Goal: Navigation & Orientation: Find specific page/section

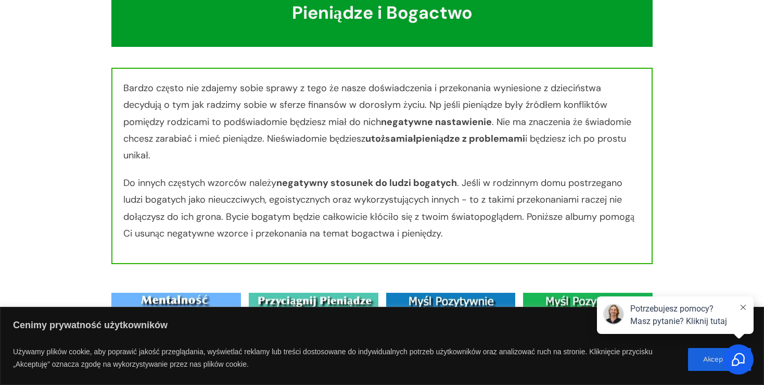
scroll to position [1253, 0]
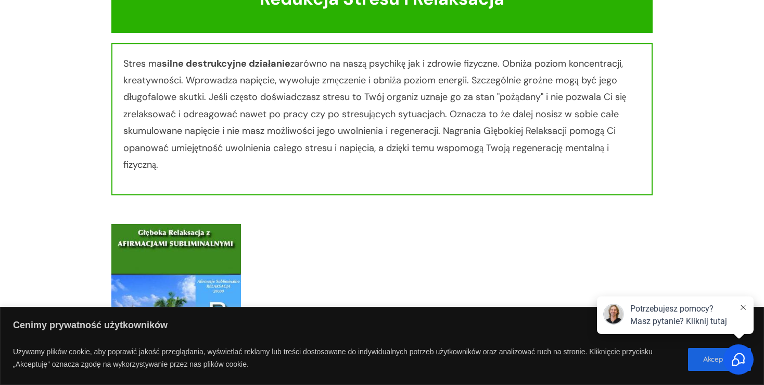
scroll to position [9236, 0]
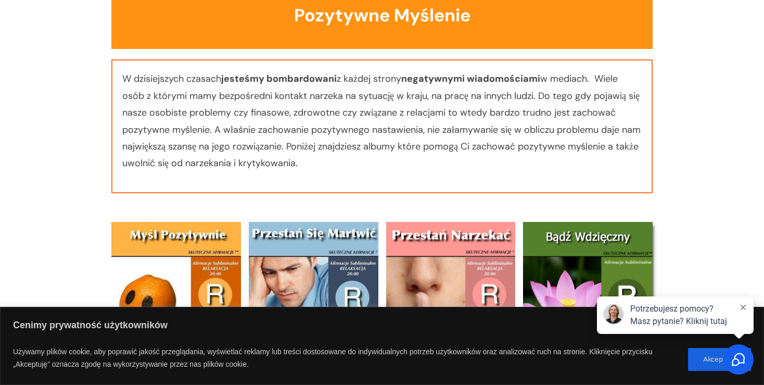
scroll to position [6070, 0]
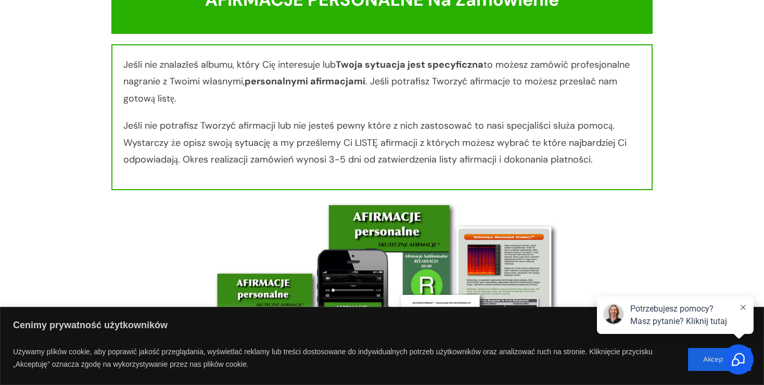
scroll to position [10251, 0]
